Goal: Find specific page/section: Find specific page/section

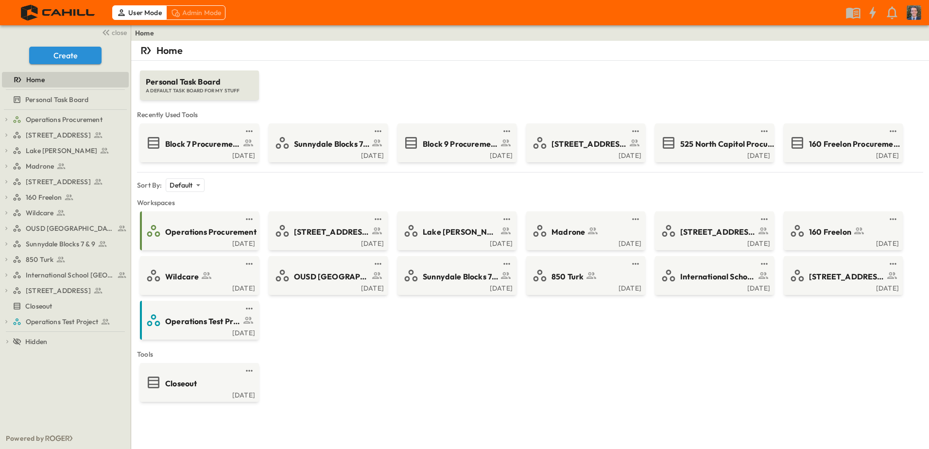
click at [369, 77] on div "Personal Task Board A DEFAULT TASK BOARD FOR MY STUFF" at bounding box center [530, 80] width 782 height 39
click at [594, 156] on div "Mon, Aug. 18" at bounding box center [584, 155] width 113 height 8
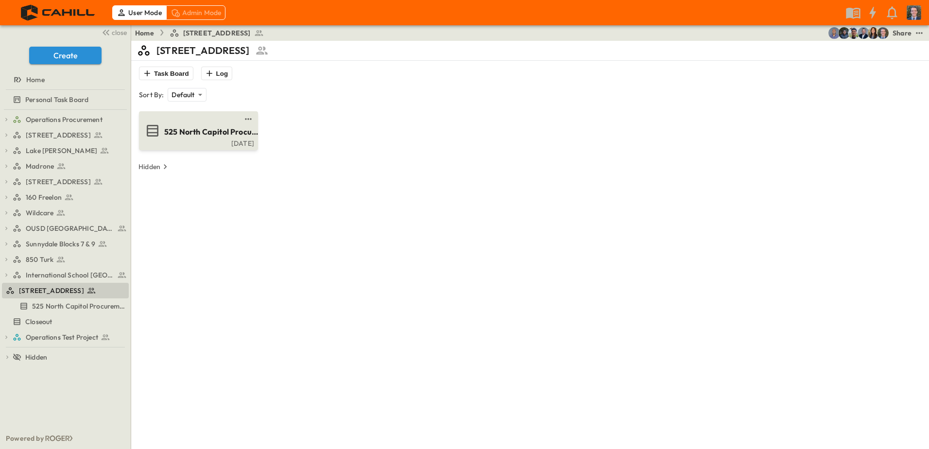
click at [207, 138] on div "525 North Capitol Procurement Log" at bounding box center [197, 131] width 105 height 16
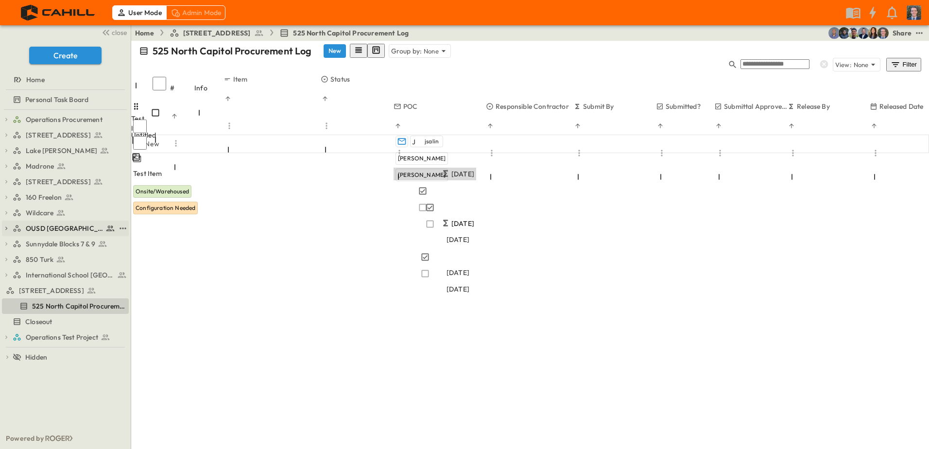
click at [7, 228] on icon "button" at bounding box center [6, 228] width 2 height 3
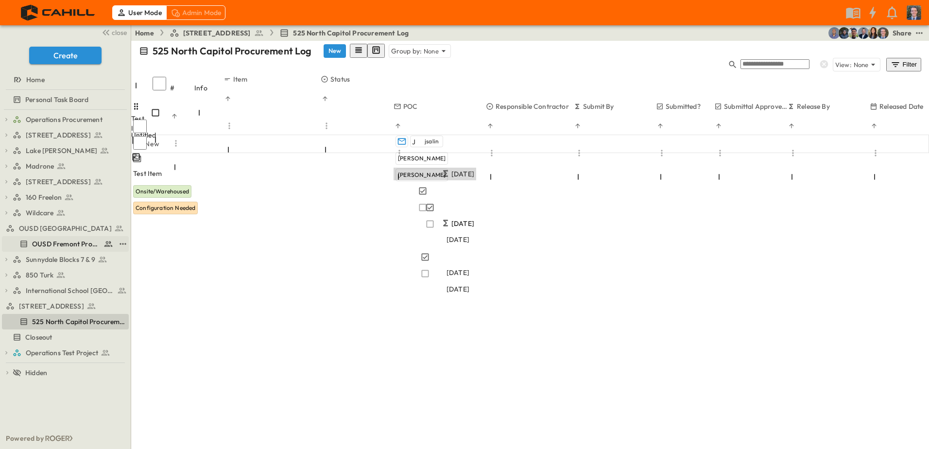
click at [60, 246] on span "OUSD Fremont Procurement Log" at bounding box center [66, 244] width 68 height 10
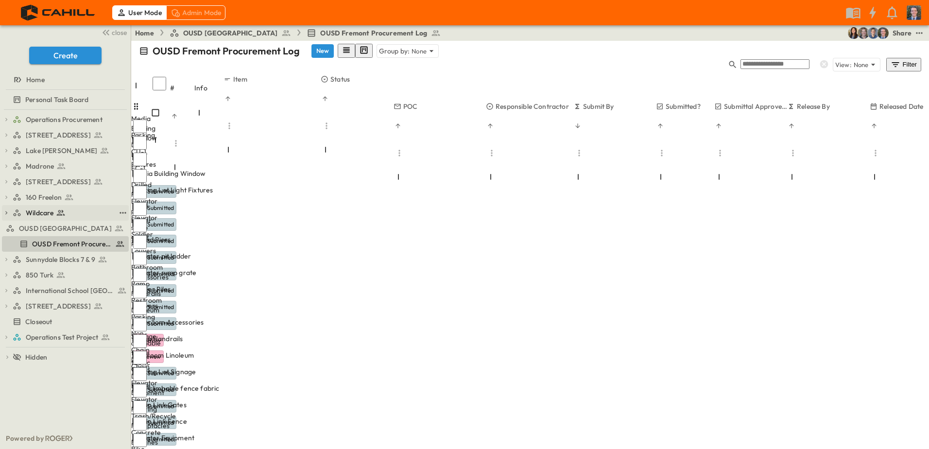
click at [6, 208] on div "Wildcare" at bounding box center [65, 213] width 127 height 16
click at [7, 213] on icon "button" at bounding box center [6, 212] width 2 height 3
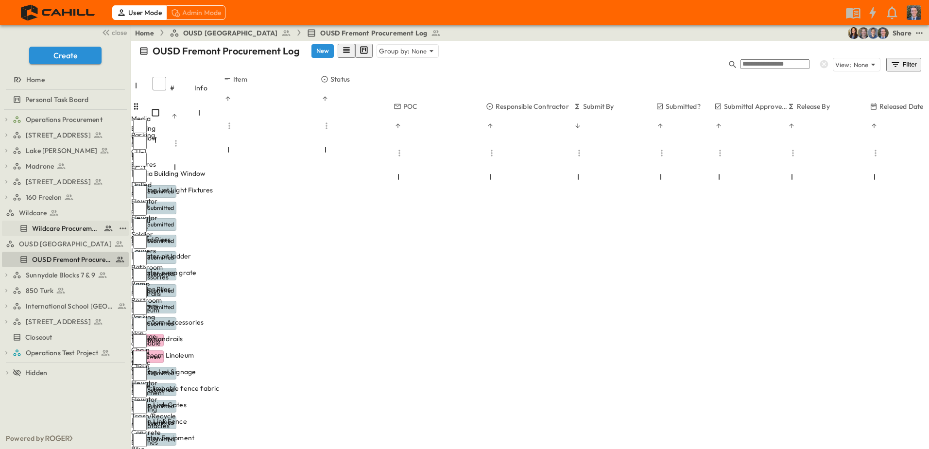
click at [61, 228] on span "Wildcare Procurement Log" at bounding box center [66, 229] width 68 height 10
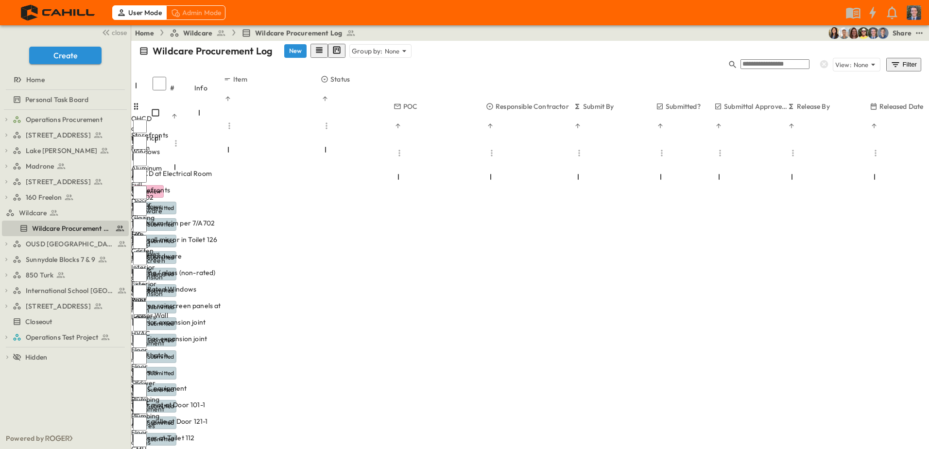
click at [141, 172] on icon "button" at bounding box center [137, 175] width 8 height 6
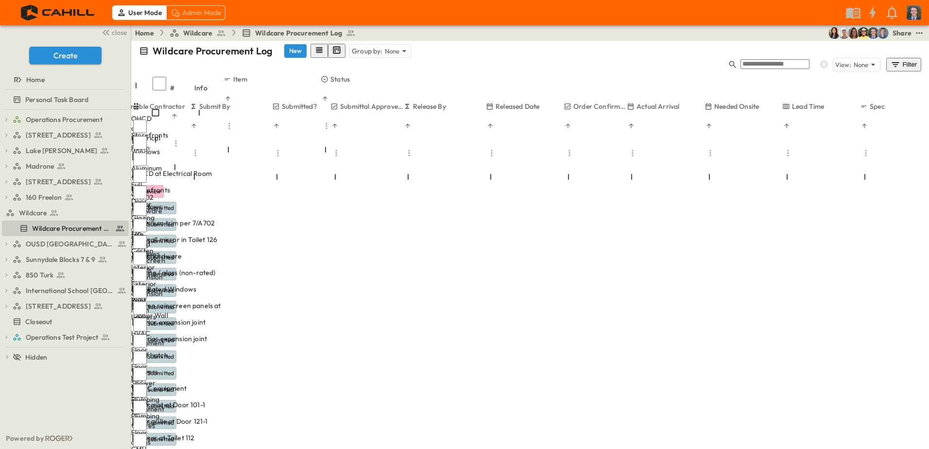
scroll to position [0, 384]
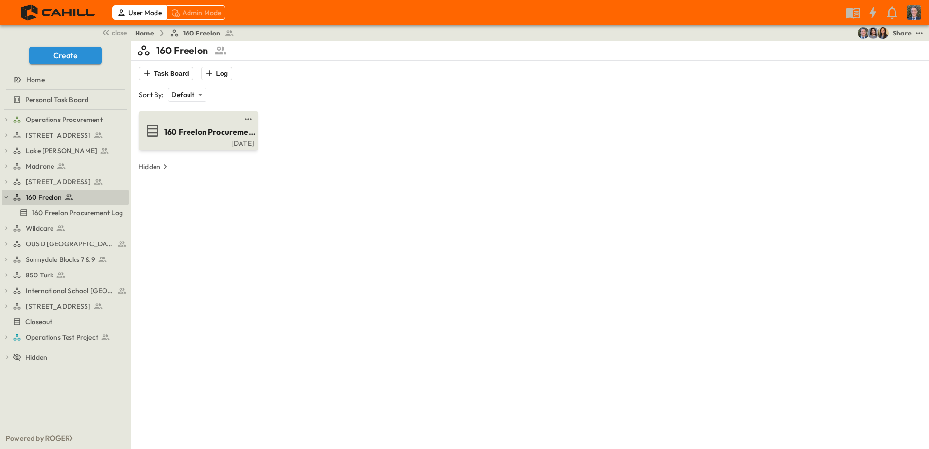
click at [203, 136] on span "160 Freelon Procurement Log" at bounding box center [211, 131] width 95 height 11
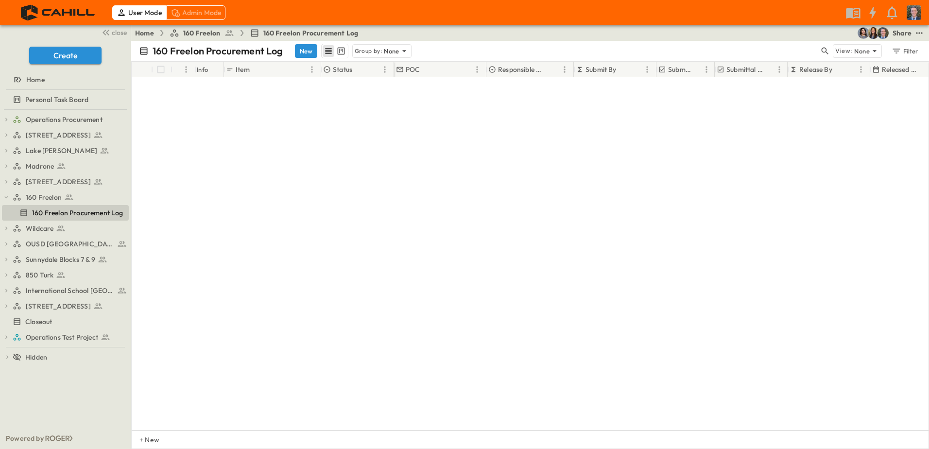
scroll to position [232, 0]
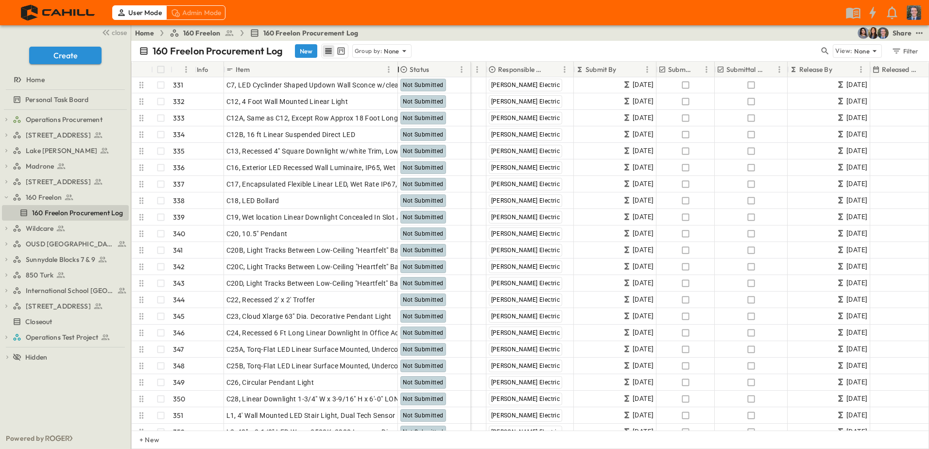
drag, startPoint x: 321, startPoint y: 65, endPoint x: 400, endPoint y: 66, distance: 78.7
click at [400, 66] on div at bounding box center [399, 69] width 10 height 27
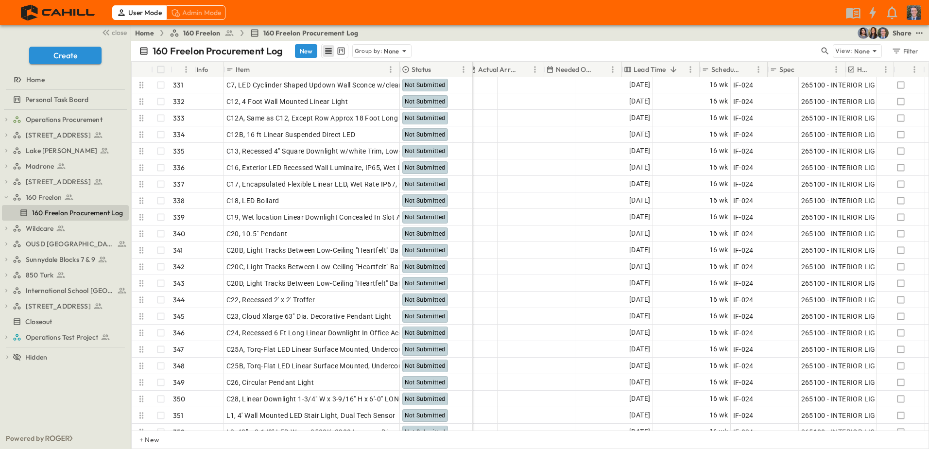
scroll to position [232, 625]
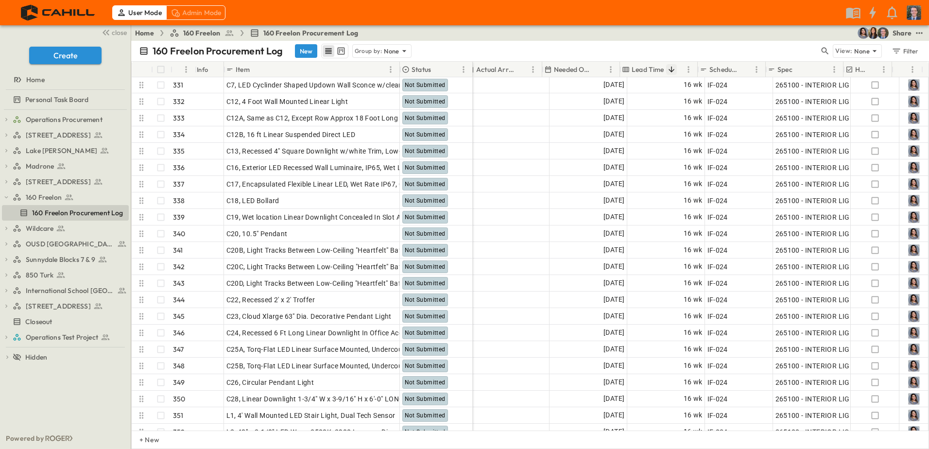
click at [671, 69] on icon "Sort" at bounding box center [671, 69] width 9 height 9
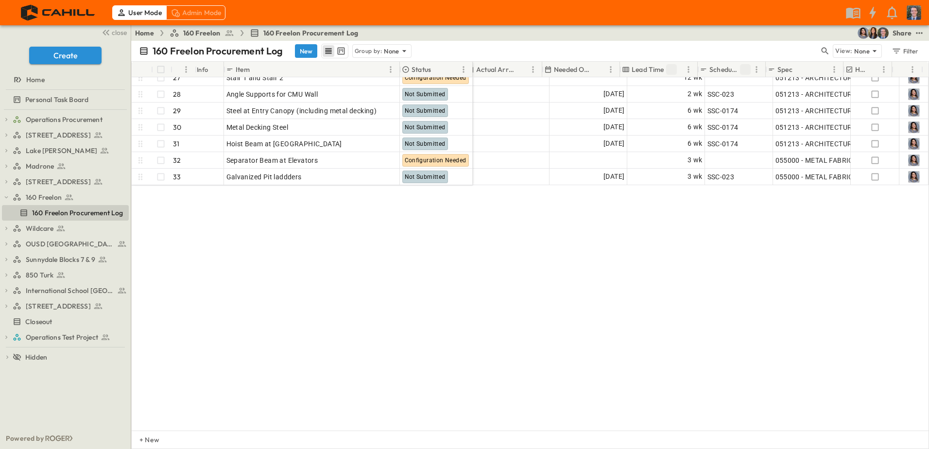
scroll to position [146, 625]
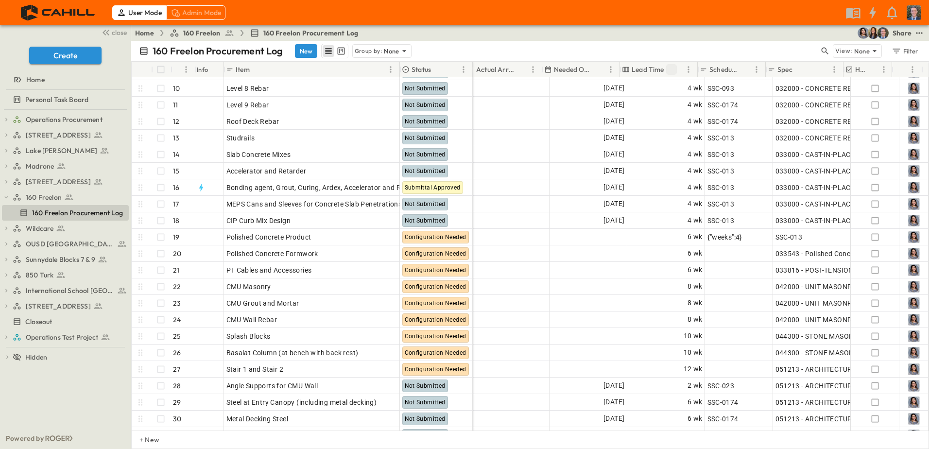
click at [674, 70] on icon "Sort" at bounding box center [671, 69] width 9 height 9
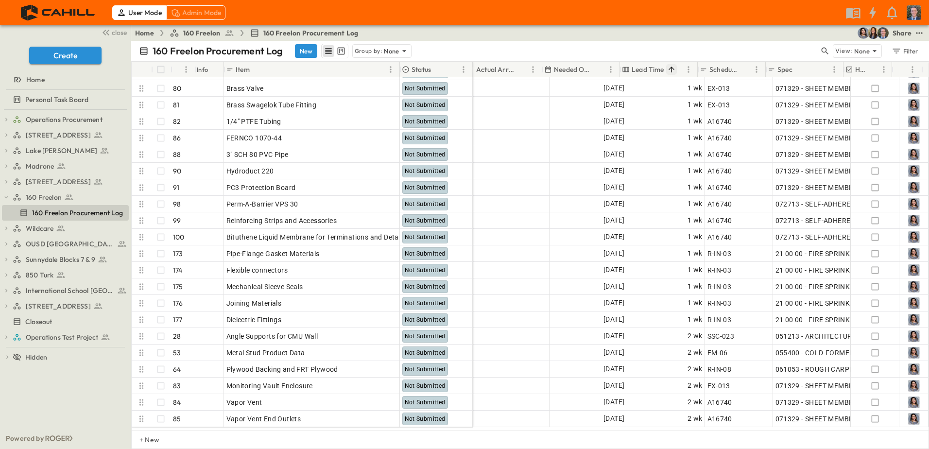
scroll to position [96, 625]
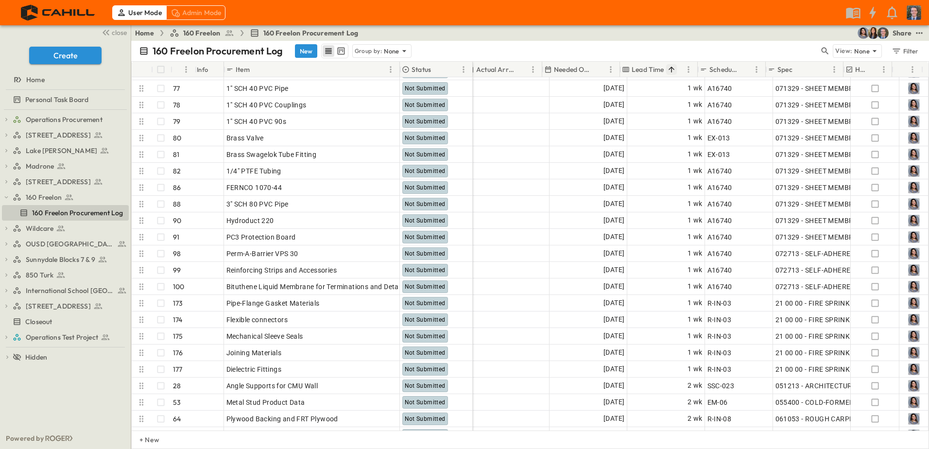
click at [674, 70] on icon "Sort" at bounding box center [671, 69] width 9 height 9
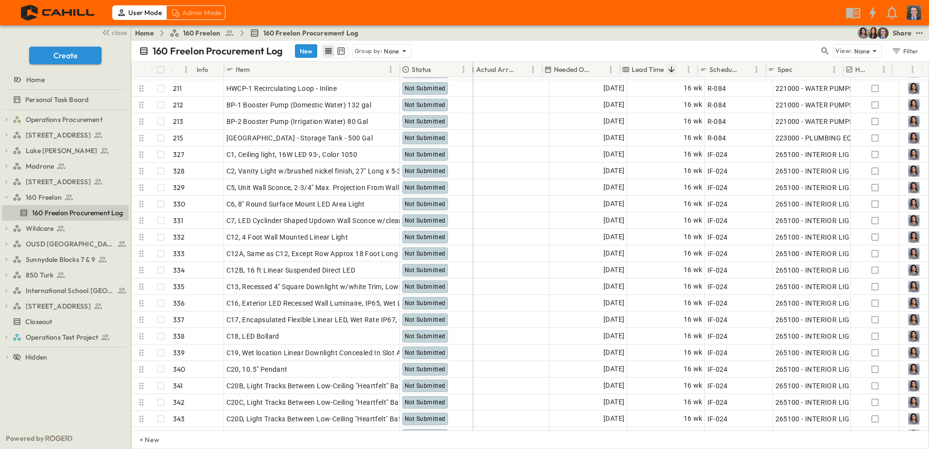
click at [674, 70] on icon "Sort" at bounding box center [671, 69] width 9 height 9
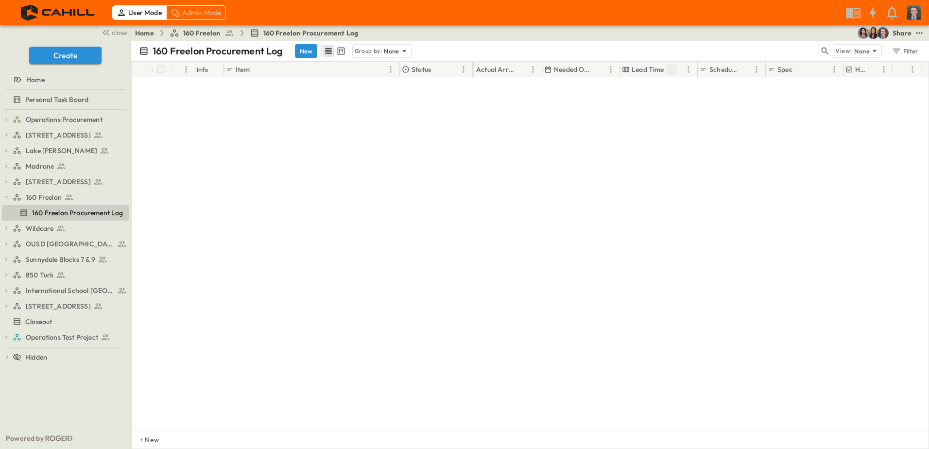
scroll to position [0, 625]
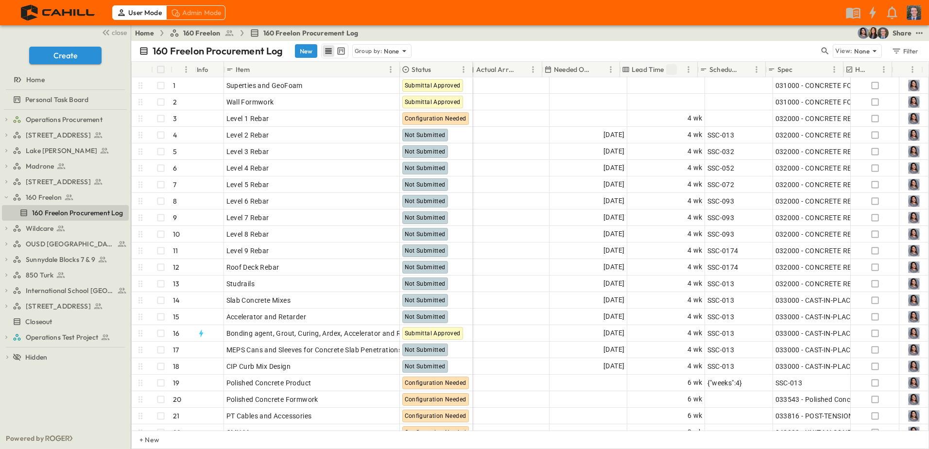
click at [673, 69] on icon "Sort" at bounding box center [672, 70] width 6 height 6
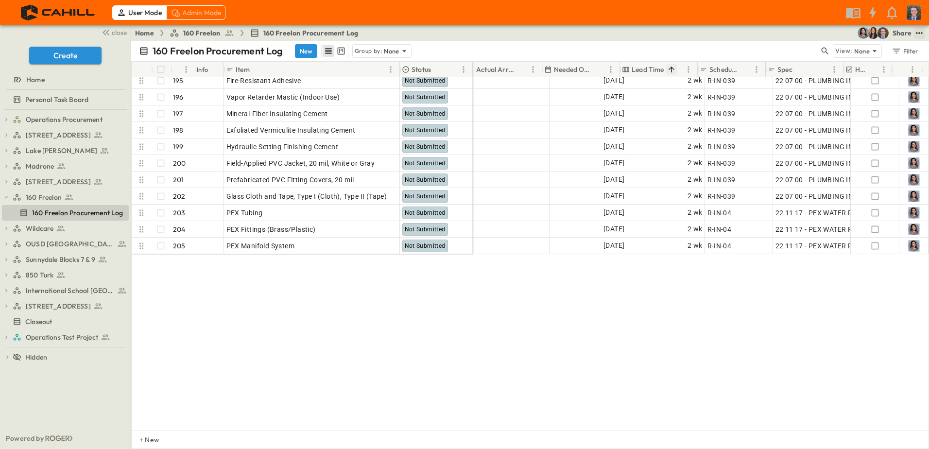
scroll to position [340, 625]
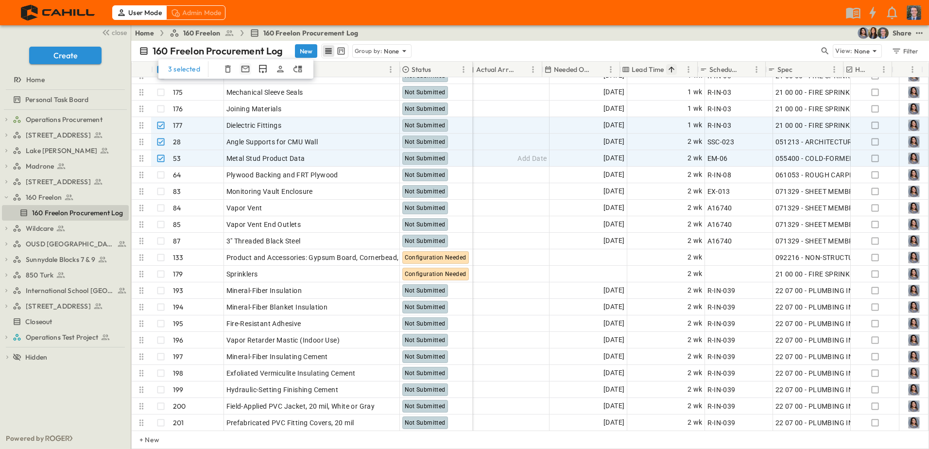
click at [244, 68] on icon "button" at bounding box center [246, 69] width 10 height 10
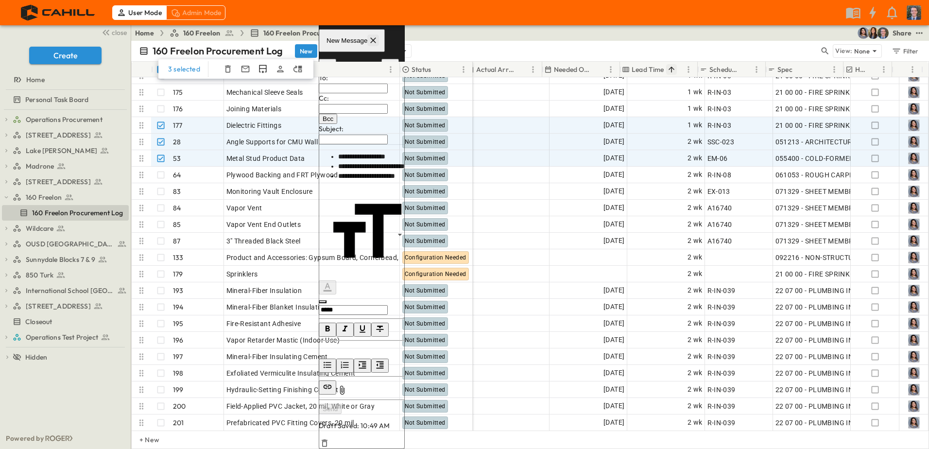
click at [378, 45] on icon "button" at bounding box center [373, 40] width 10 height 10
